Goal: Check status: Check status

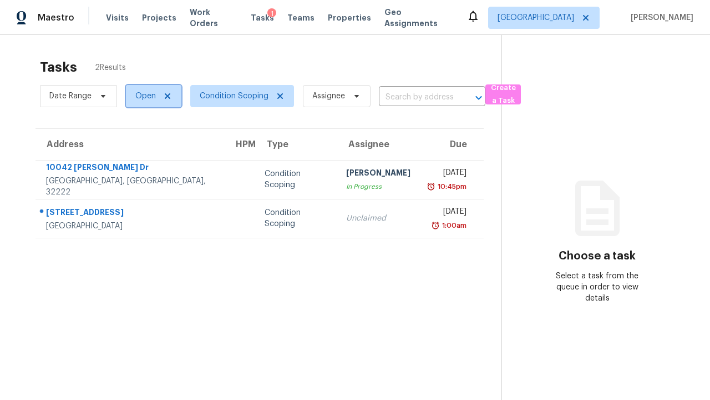
click at [149, 96] on span "Open" at bounding box center [145, 95] width 21 height 11
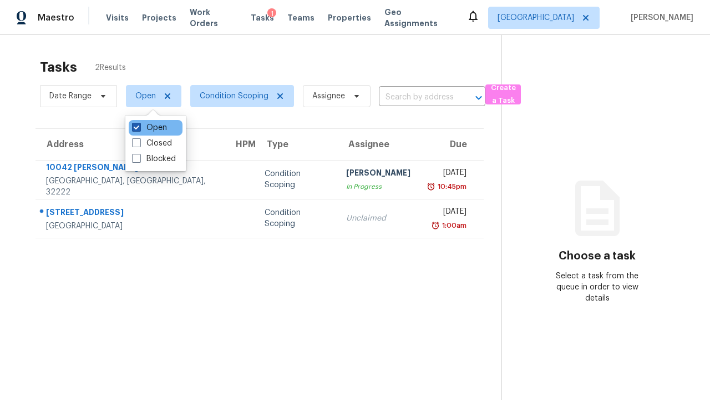
click at [149, 128] on label "Open" at bounding box center [149, 127] width 35 height 11
click at [139, 128] on input "Open" at bounding box center [135, 125] width 7 height 7
checkbox input "false"
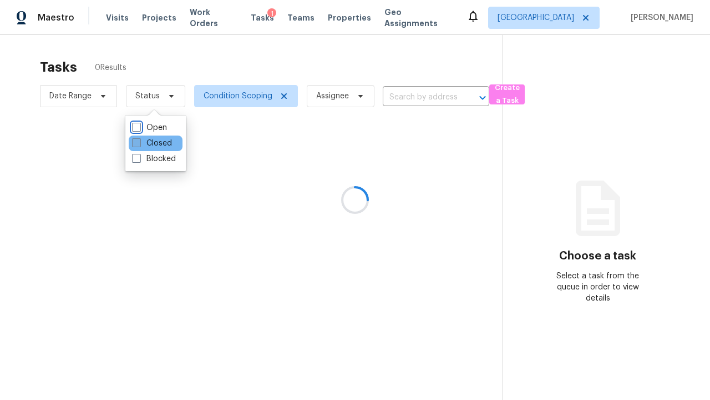
click at [151, 143] on label "Closed" at bounding box center [152, 143] width 40 height 11
click at [139, 143] on input "Closed" at bounding box center [135, 141] width 7 height 7
checkbox input "true"
click at [6, 6] on div at bounding box center [355, 200] width 710 height 400
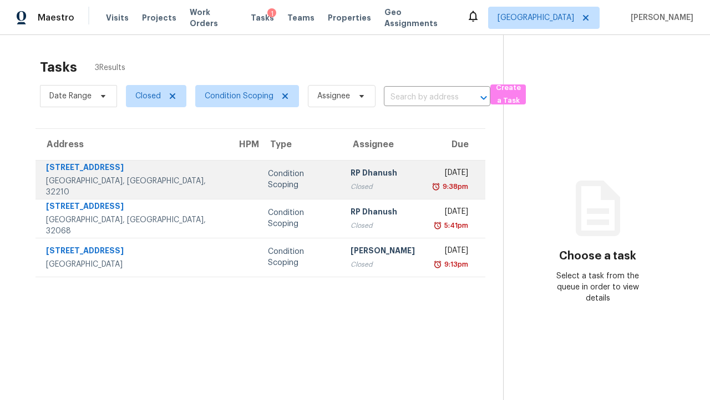
click at [268, 179] on div "Condition Scoping" at bounding box center [300, 179] width 65 height 22
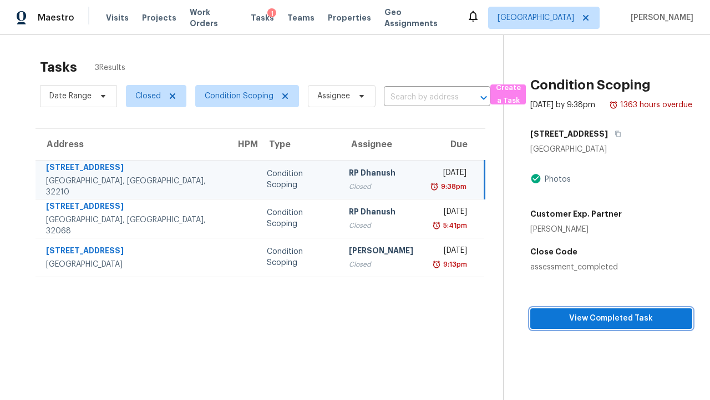
click at [604, 325] on span "View Completed Task" at bounding box center [611, 318] width 144 height 14
